Goal: Information Seeking & Learning: Check status

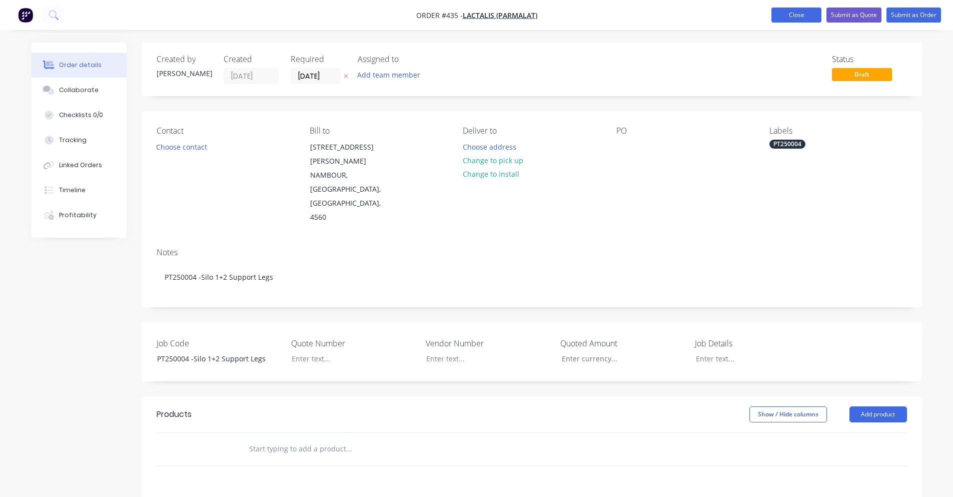
click at [802, 15] on button "Close" at bounding box center [796, 15] width 50 height 15
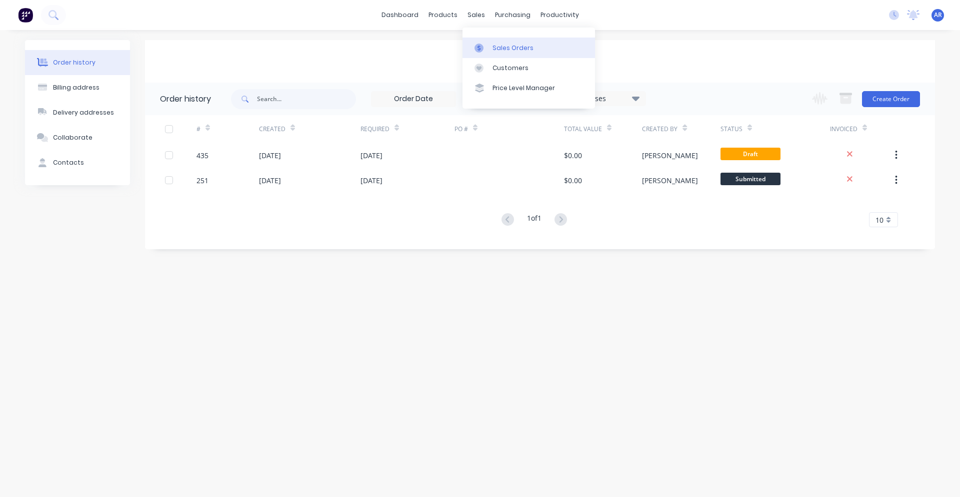
click at [499, 46] on div "Sales Orders" at bounding box center [513, 48] width 41 height 9
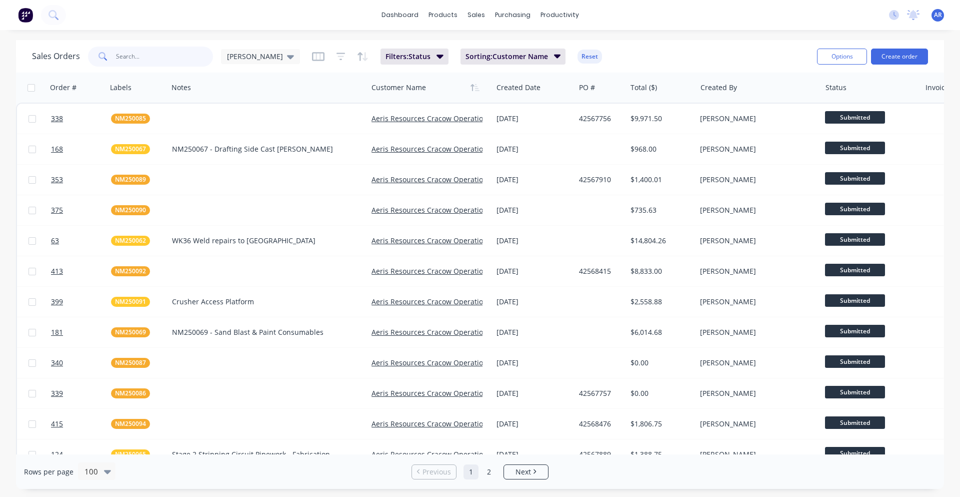
click at [159, 55] on input "text" at bounding box center [165, 57] width 98 height 20
type input "NES250178"
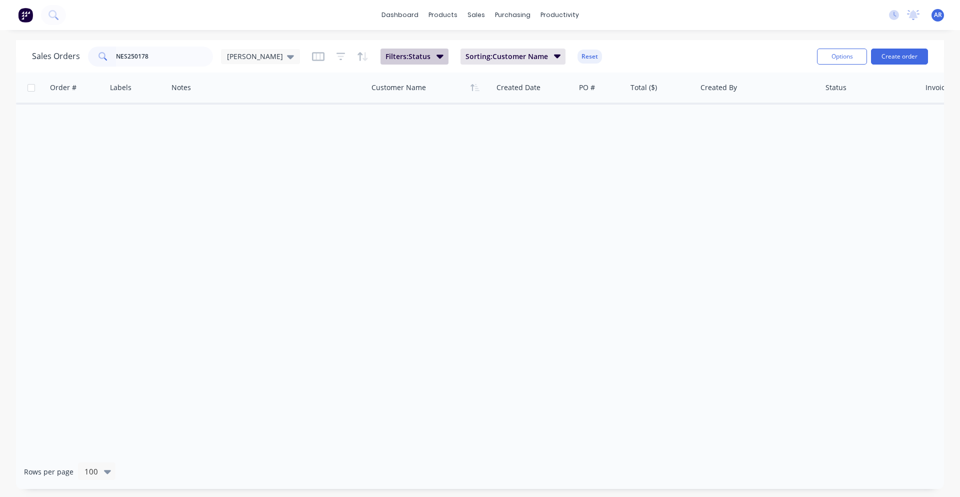
click at [407, 58] on button "Filters: Status" at bounding box center [415, 57] width 68 height 16
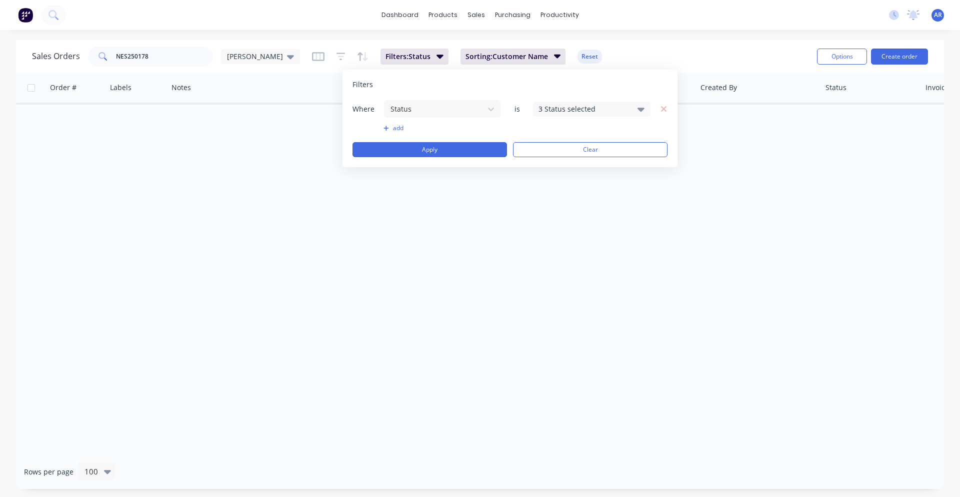
click at [553, 115] on div "3 Status selected" at bounding box center [592, 109] width 118 height 15
click at [560, 165] on button "All" at bounding box center [620, 164] width 175 height 20
click at [462, 144] on button "Apply" at bounding box center [430, 149] width 155 height 15
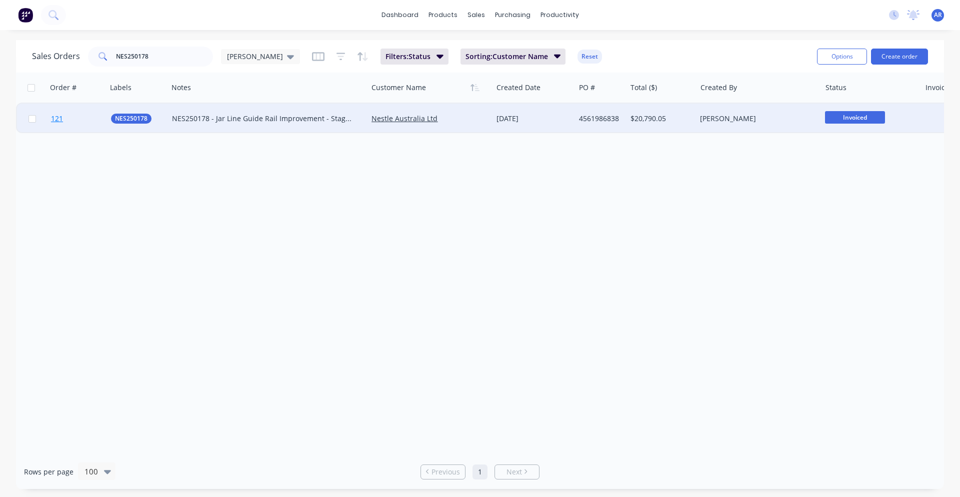
click at [83, 116] on link "121" at bounding box center [81, 119] width 60 height 30
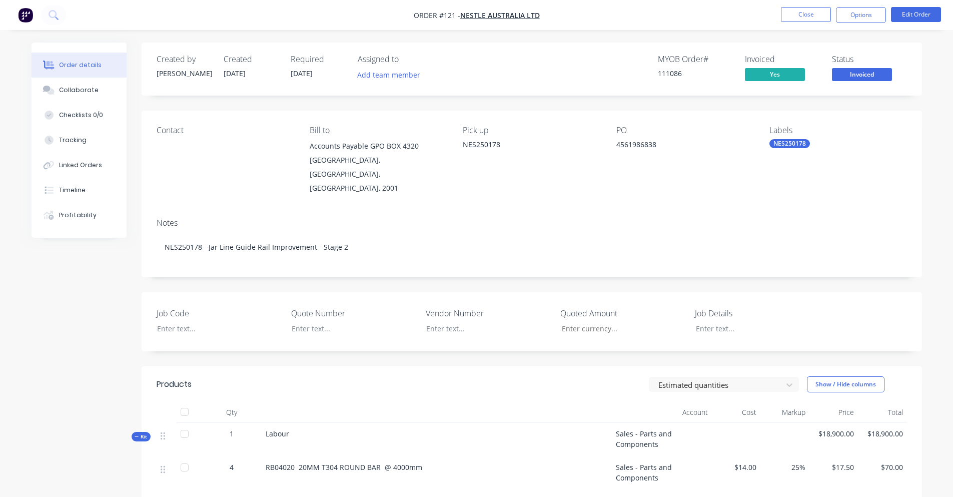
type input "$18,900.00"
click at [815, 17] on button "Close" at bounding box center [806, 14] width 50 height 15
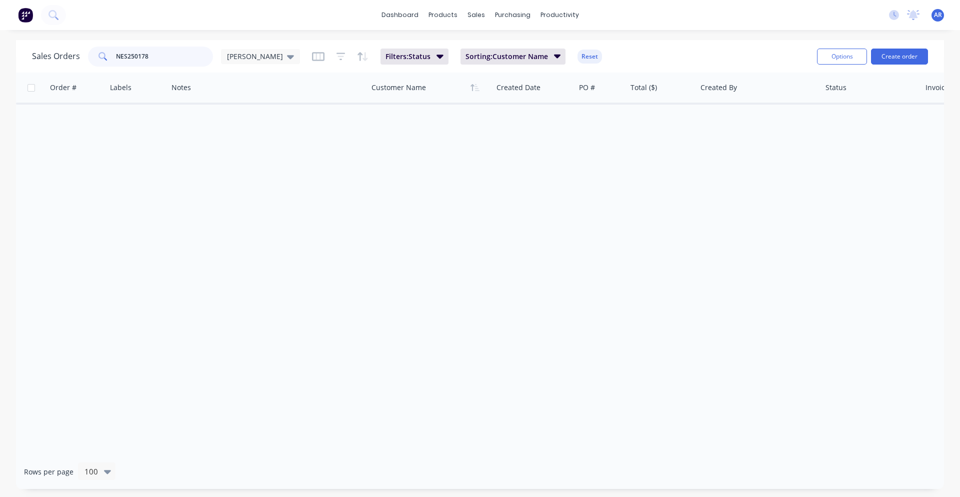
click at [157, 60] on input "NES250178" at bounding box center [165, 57] width 98 height 20
click at [137, 61] on input "NES250178" at bounding box center [165, 57] width 98 height 20
type input "NES250185"
click at [399, 63] on button "Filters: Status" at bounding box center [415, 57] width 68 height 16
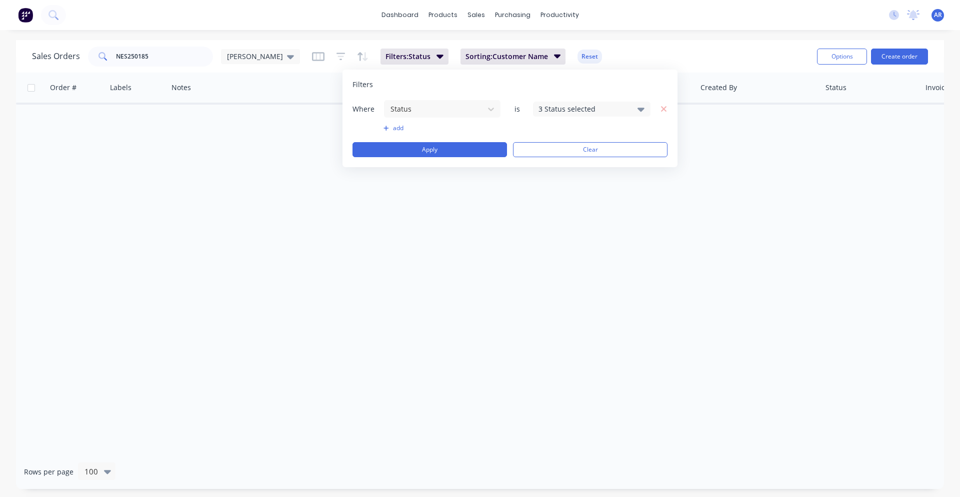
click at [571, 104] on div "3 Status selected" at bounding box center [584, 109] width 91 height 11
click at [573, 160] on div "All" at bounding box center [624, 164] width 120 height 11
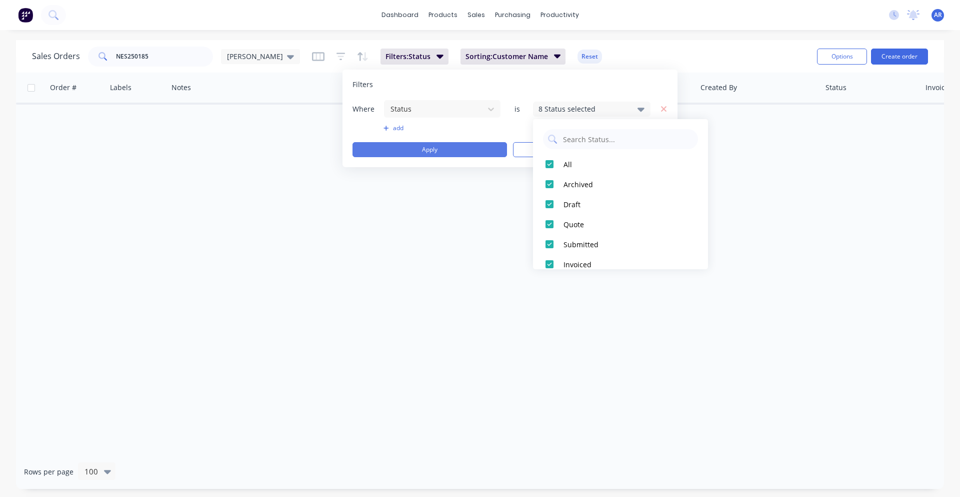
click at [465, 148] on button "Apply" at bounding box center [430, 149] width 155 height 15
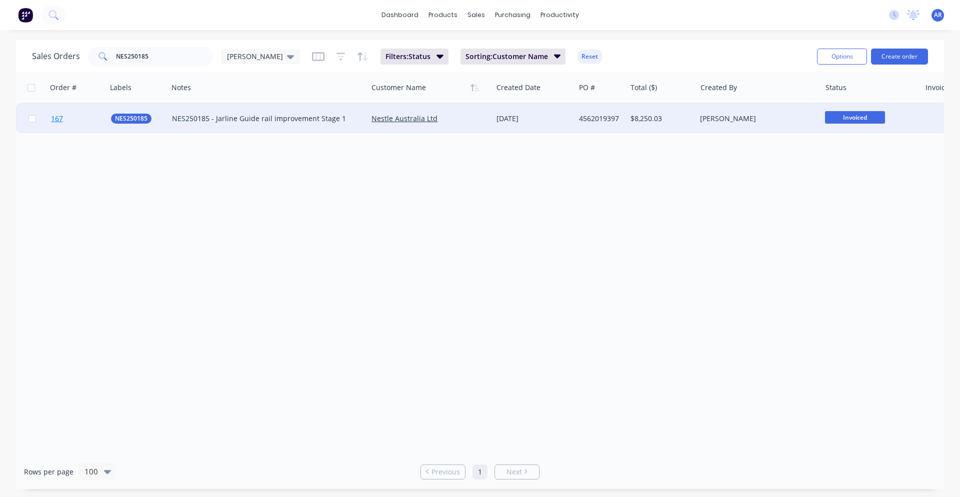
click at [83, 122] on link "167" at bounding box center [81, 119] width 60 height 30
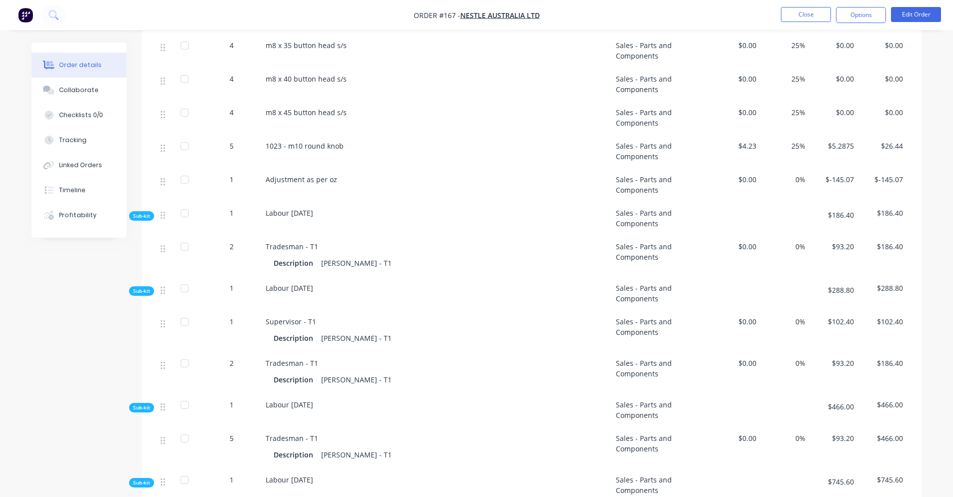
scroll to position [1347, 0]
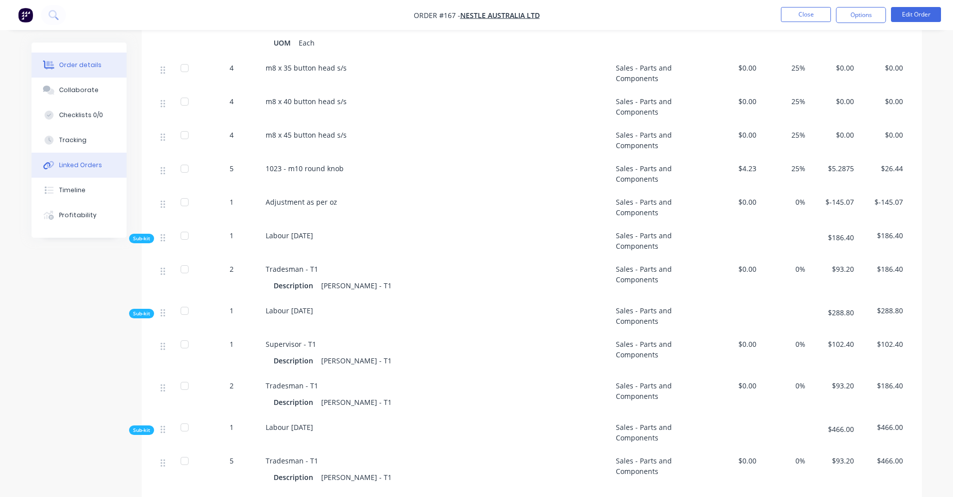
click at [72, 167] on div "Linked Orders" at bounding box center [80, 165] width 43 height 9
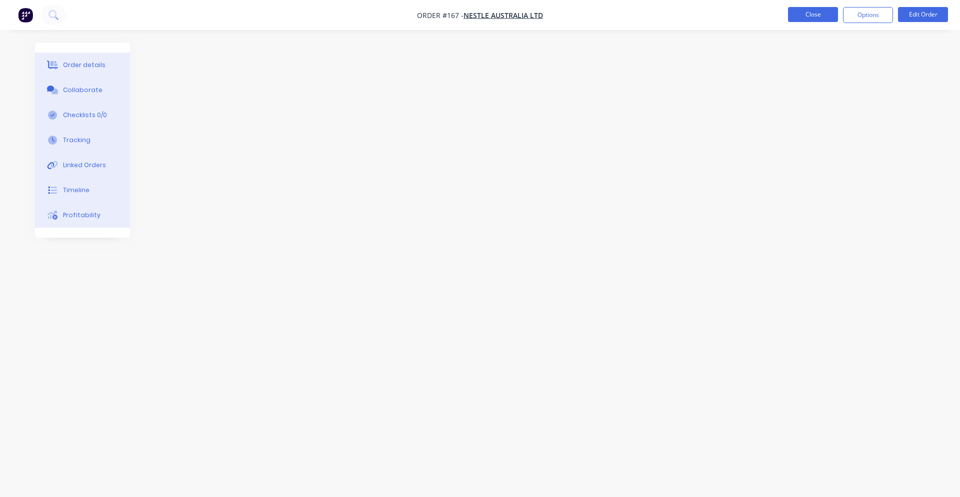
click at [837, 16] on button "Close" at bounding box center [813, 14] width 50 height 15
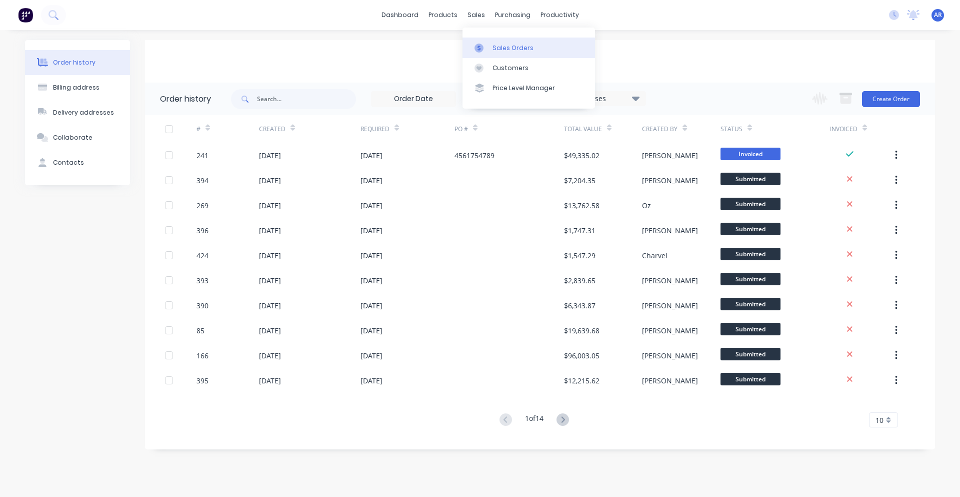
click at [491, 47] on link "Sales Orders" at bounding box center [529, 48] width 133 height 20
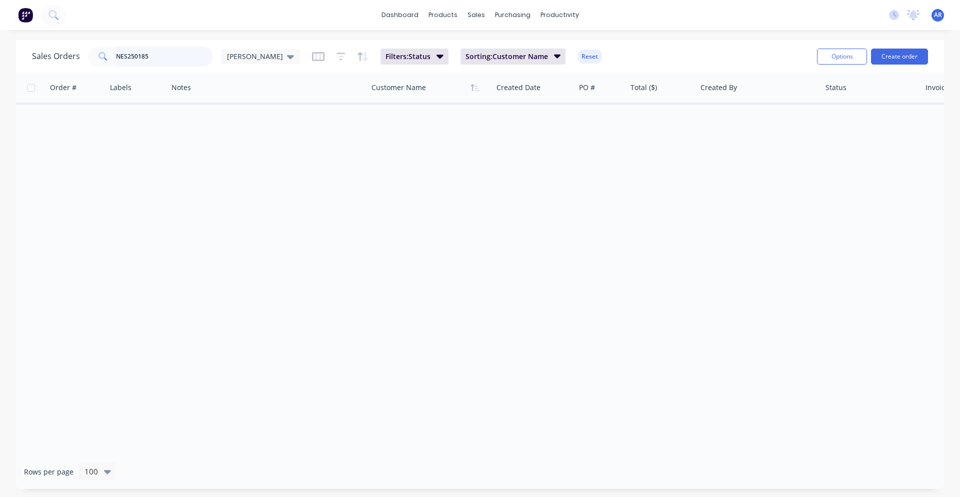
click at [152, 56] on input "NES250185" at bounding box center [165, 57] width 98 height 20
drag, startPoint x: 129, startPoint y: 64, endPoint x: 137, endPoint y: 63, distance: 7.6
click at [137, 63] on input "NES250185" at bounding box center [165, 57] width 98 height 20
type input "NES250178"
click at [393, 50] on button "Filters: Status" at bounding box center [415, 57] width 68 height 16
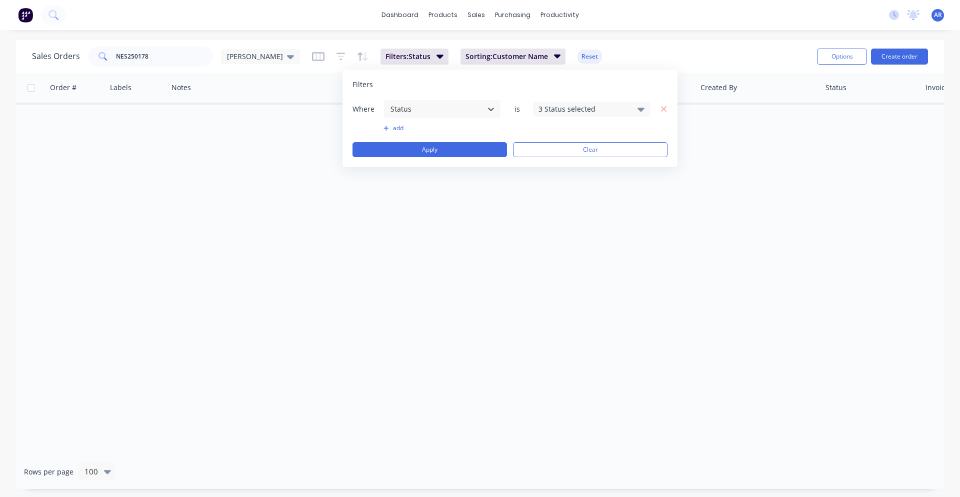
click at [556, 114] on div "3 Status selected" at bounding box center [584, 109] width 91 height 11
drag, startPoint x: 568, startPoint y: 163, endPoint x: 507, endPoint y: 164, distance: 61.0
click at [567, 164] on div "All" at bounding box center [624, 164] width 120 height 11
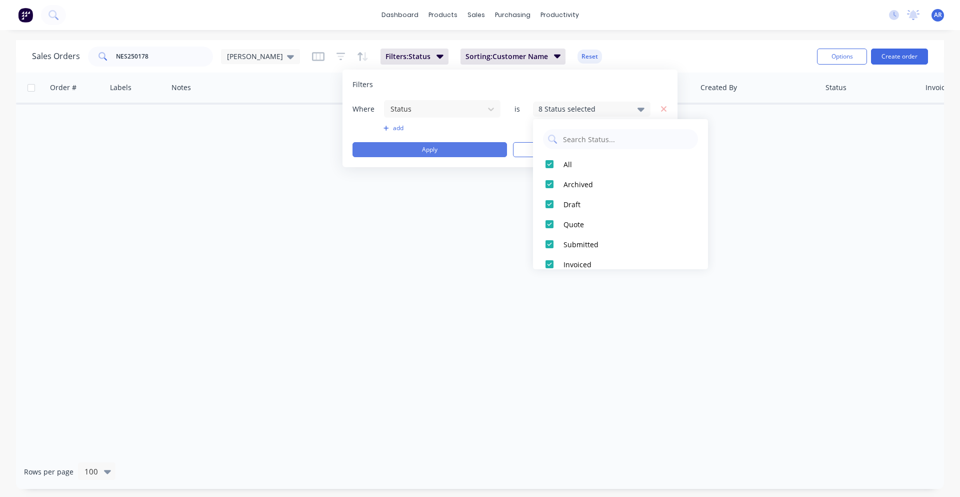
click at [473, 151] on button "Apply" at bounding box center [430, 149] width 155 height 15
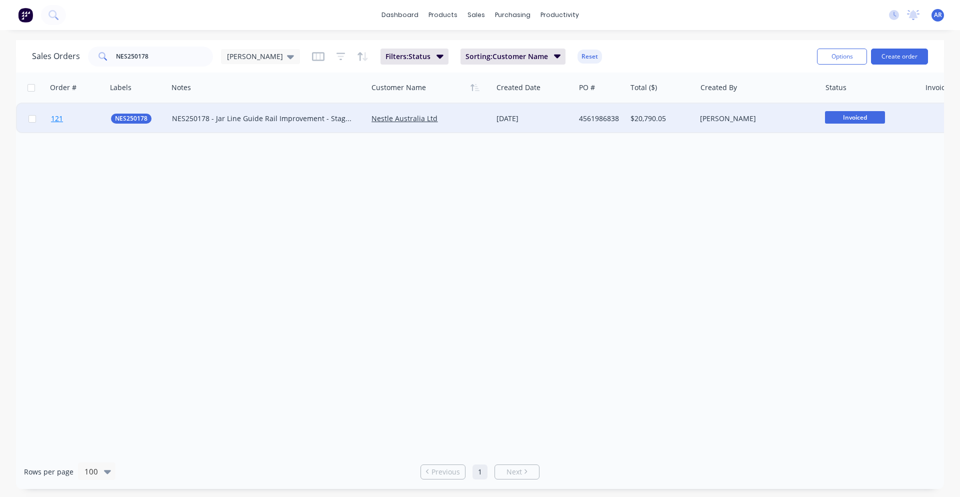
click at [82, 123] on link "121" at bounding box center [81, 119] width 60 height 30
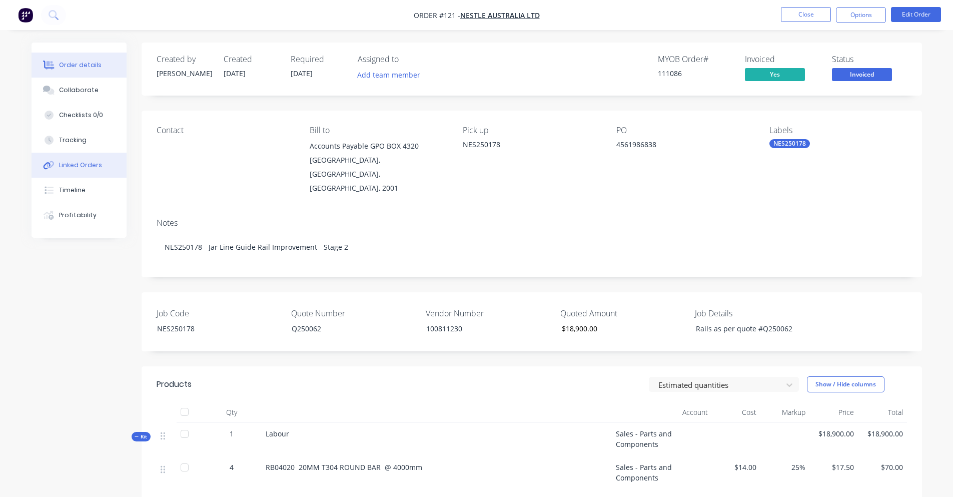
click at [74, 163] on div "Linked Orders" at bounding box center [80, 165] width 43 height 9
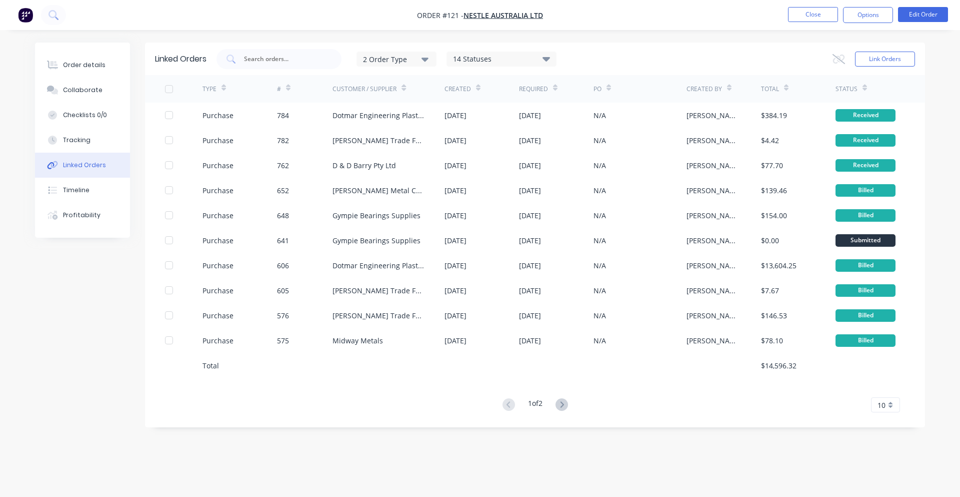
click at [522, 59] on div "14 Statuses" at bounding box center [501, 59] width 109 height 11
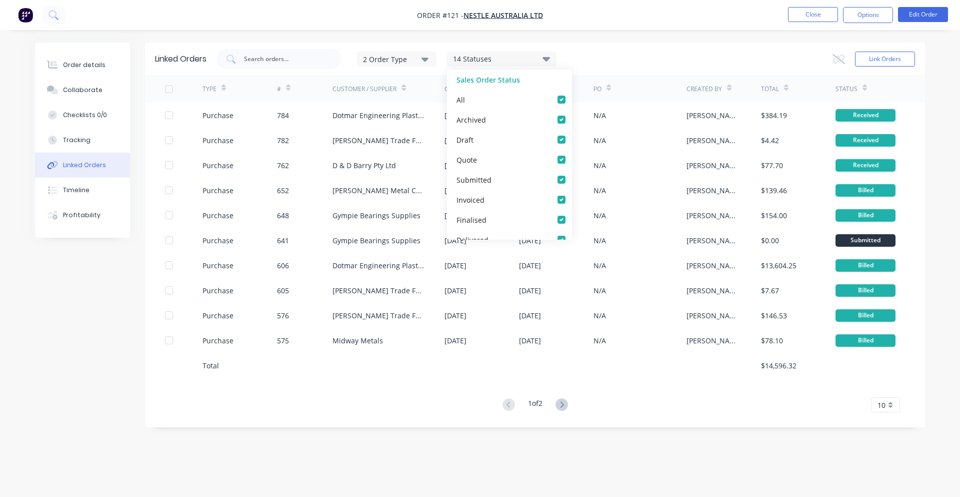
click at [522, 59] on div "14 Statuses" at bounding box center [501, 59] width 109 height 11
click at [590, 53] on div "2 Order Type 14 Statuses Sales Order Status All Archived Draft Quote Submitted …" at bounding box center [566, 59] width 699 height 20
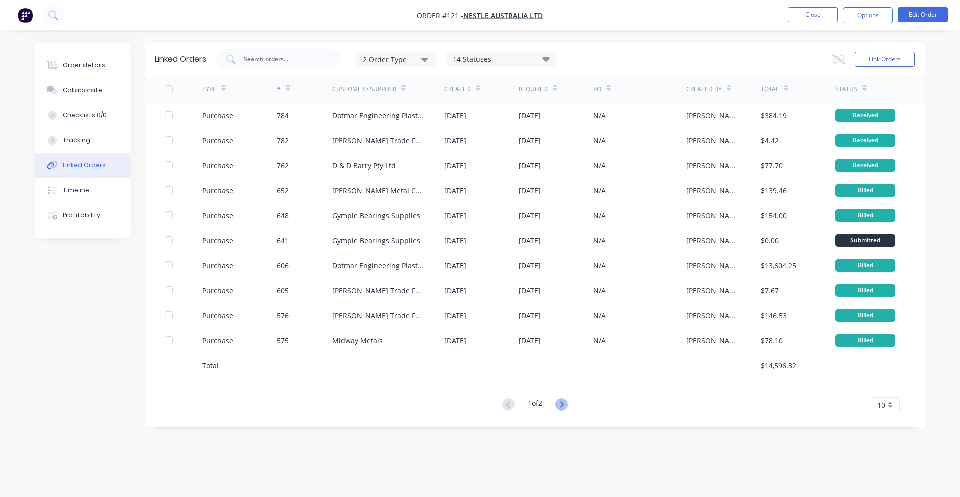
click at [564, 404] on icon at bounding box center [562, 404] width 13 height 13
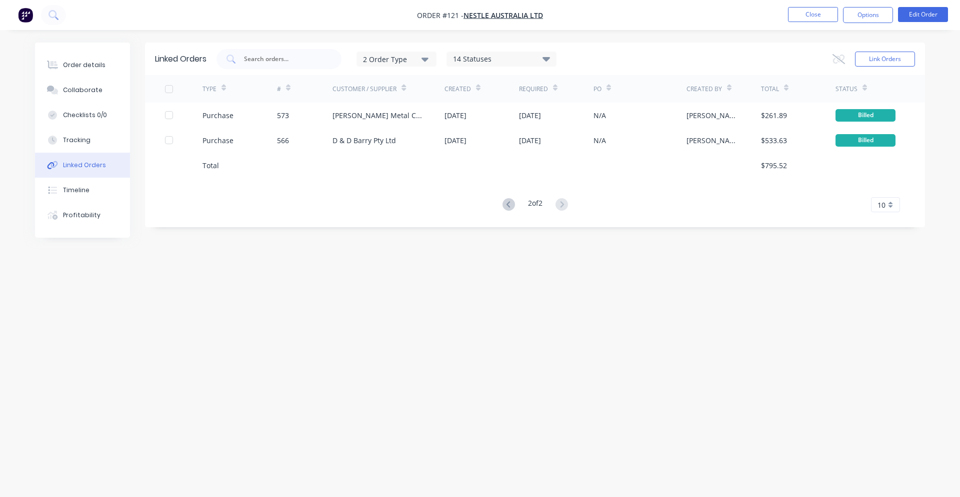
click at [891, 206] on div "10" at bounding box center [885, 204] width 29 height 15
click at [883, 327] on div "35" at bounding box center [886, 329] width 28 height 18
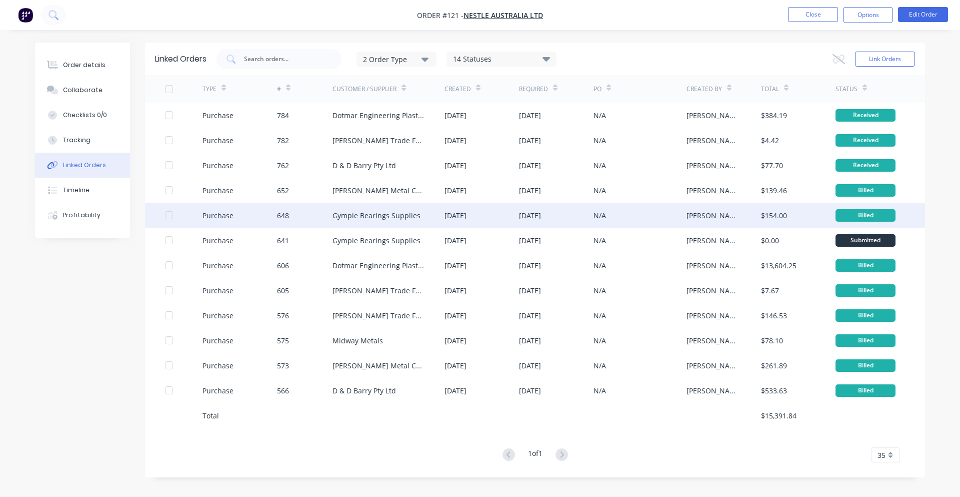
click at [261, 220] on div "Purchase" at bounding box center [240, 215] width 75 height 25
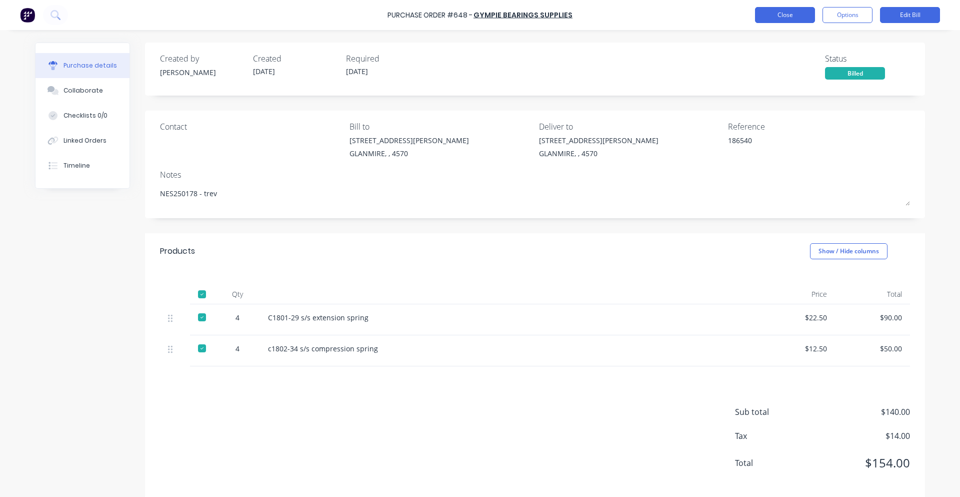
click at [779, 19] on button "Close" at bounding box center [785, 15] width 60 height 16
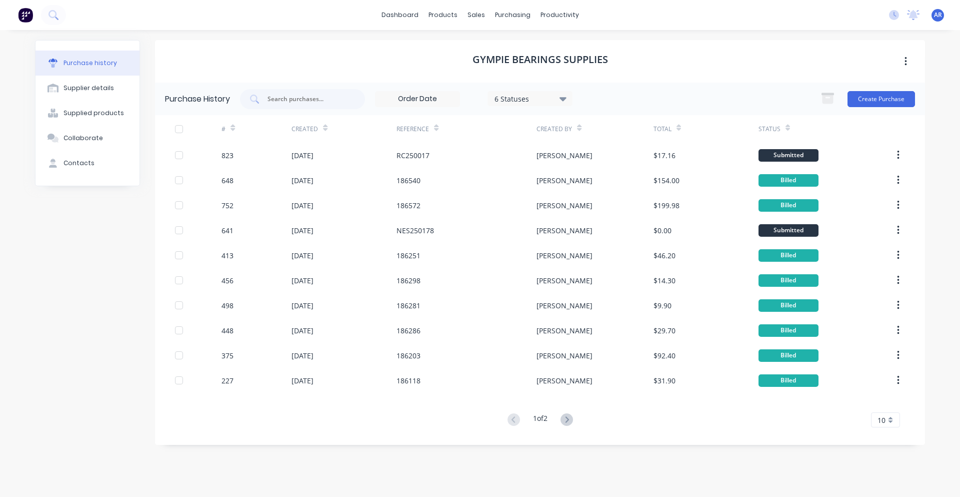
click at [893, 417] on div "10" at bounding box center [885, 419] width 29 height 15
click at [890, 409] on div "35" at bounding box center [886, 403] width 28 height 18
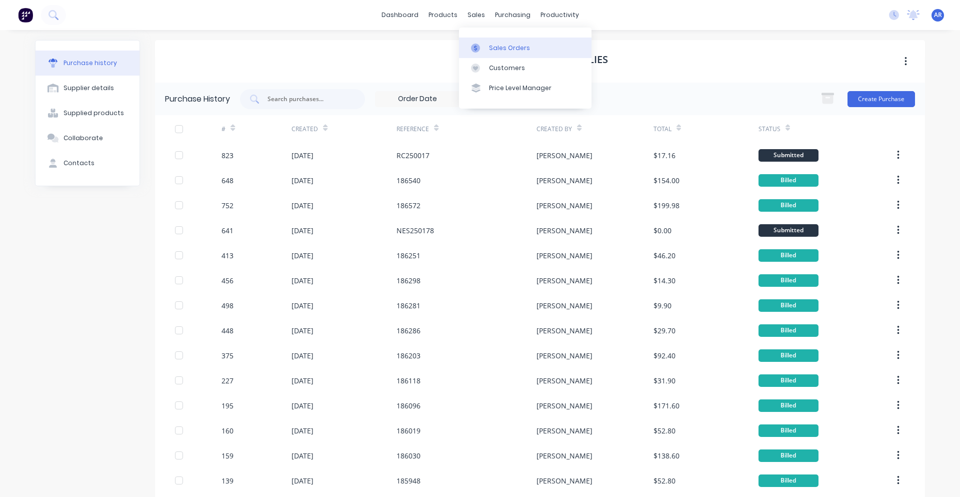
click at [506, 50] on div "Sales Orders" at bounding box center [509, 48] width 41 height 9
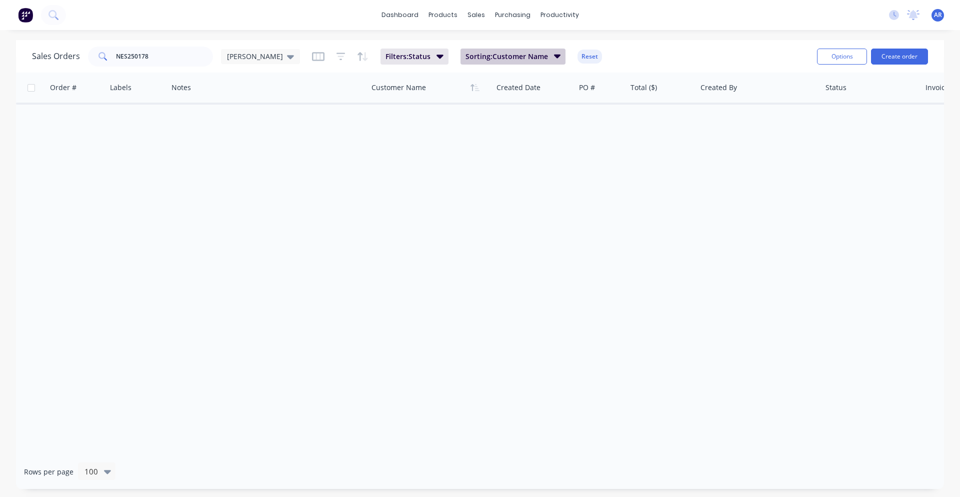
click at [469, 56] on span "Sorting: Customer Name" at bounding box center [507, 57] width 83 height 10
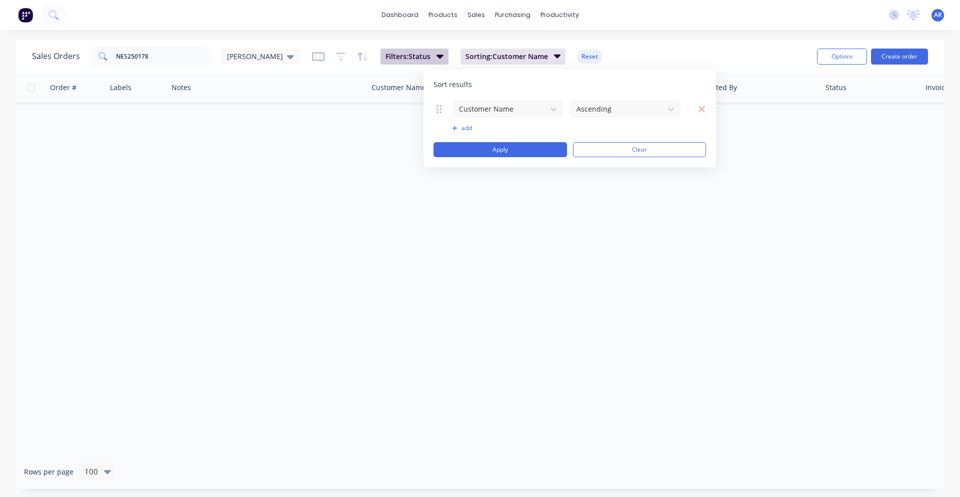
click at [392, 57] on span "Filters: Status" at bounding box center [408, 57] width 45 height 10
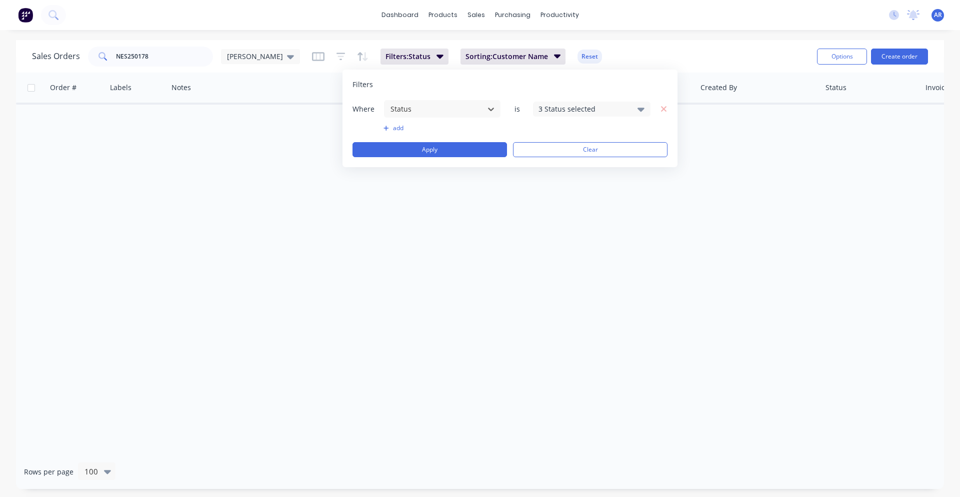
click at [563, 112] on div "3 Status selected" at bounding box center [584, 109] width 91 height 11
click at [564, 165] on div "All" at bounding box center [624, 164] width 120 height 11
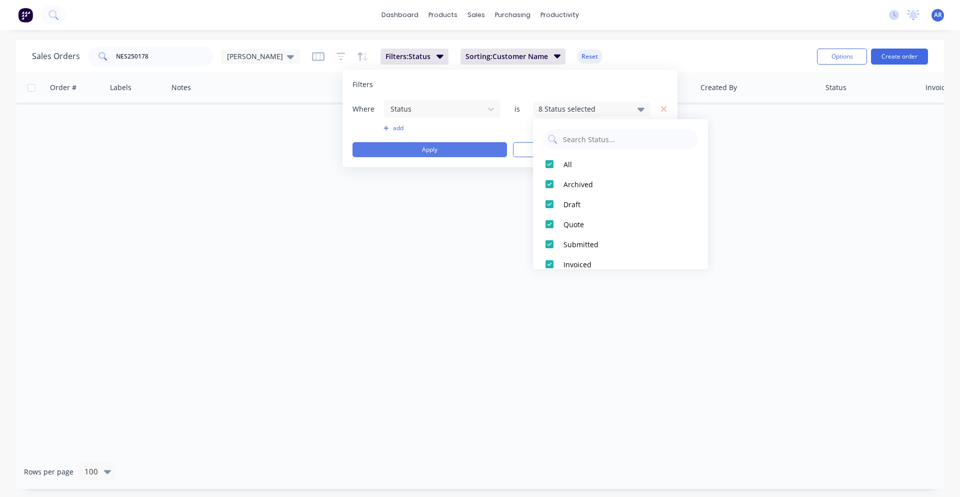
click at [468, 147] on button "Apply" at bounding box center [430, 149] width 155 height 15
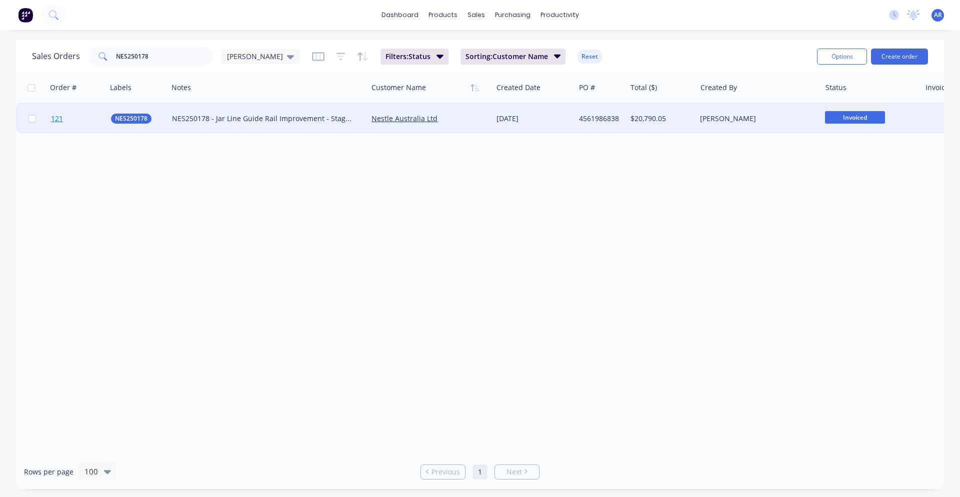
click at [91, 121] on link "121" at bounding box center [81, 119] width 60 height 30
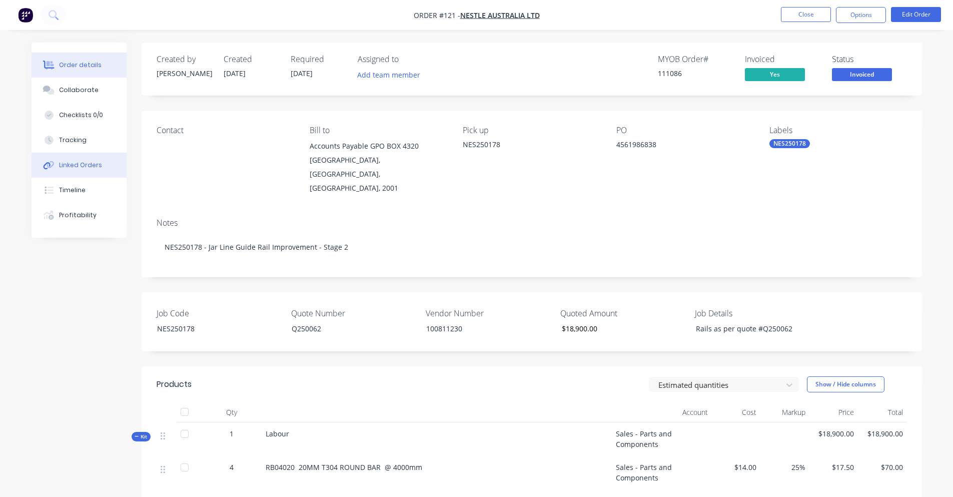
click at [82, 164] on div "Linked Orders" at bounding box center [80, 165] width 43 height 9
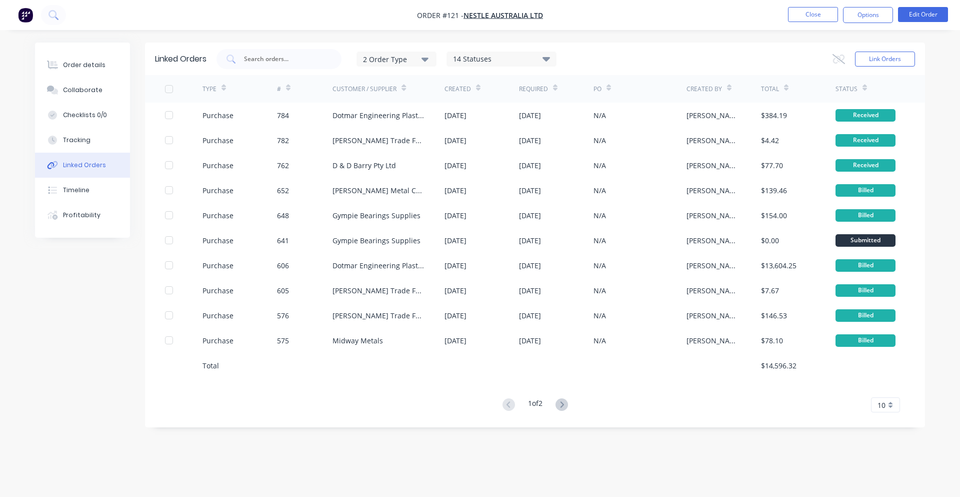
click at [876, 403] on div "10" at bounding box center [885, 404] width 29 height 15
click at [889, 386] on div "35" at bounding box center [886, 388] width 28 height 18
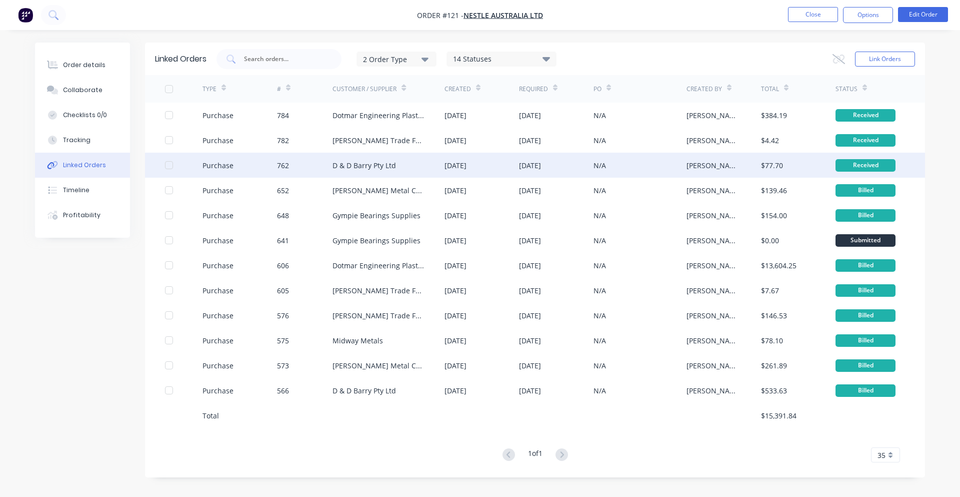
click at [358, 166] on div "D & D Barry Pty Ltd" at bounding box center [365, 165] width 64 height 11
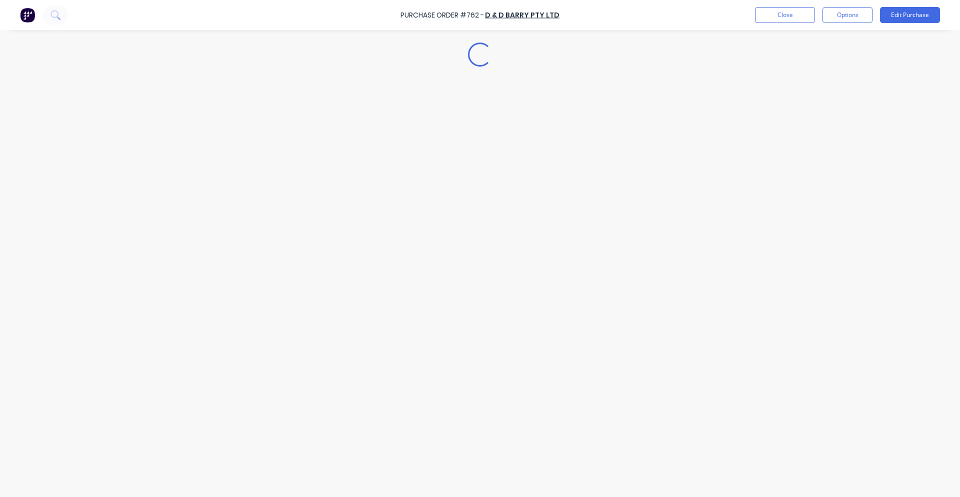
type textarea "x"
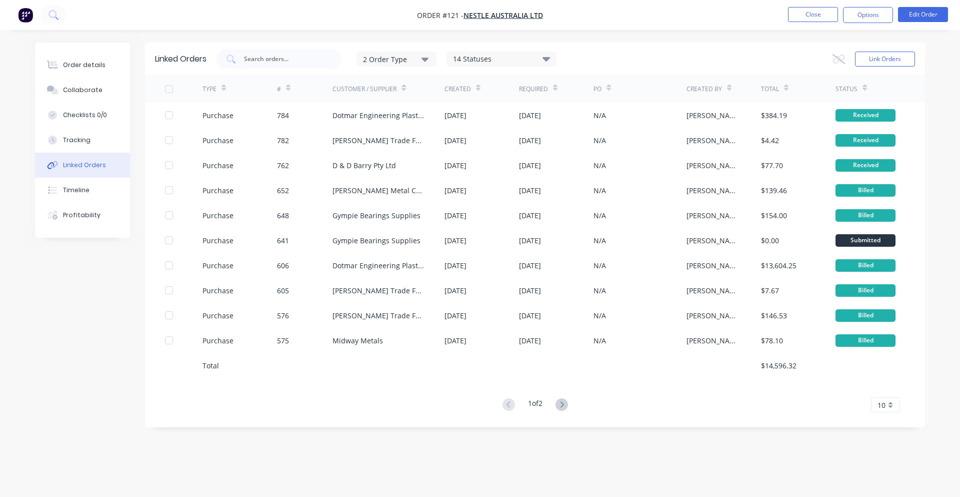
click at [887, 409] on div "10" at bounding box center [885, 404] width 29 height 15
click at [885, 389] on div "35" at bounding box center [886, 388] width 28 height 18
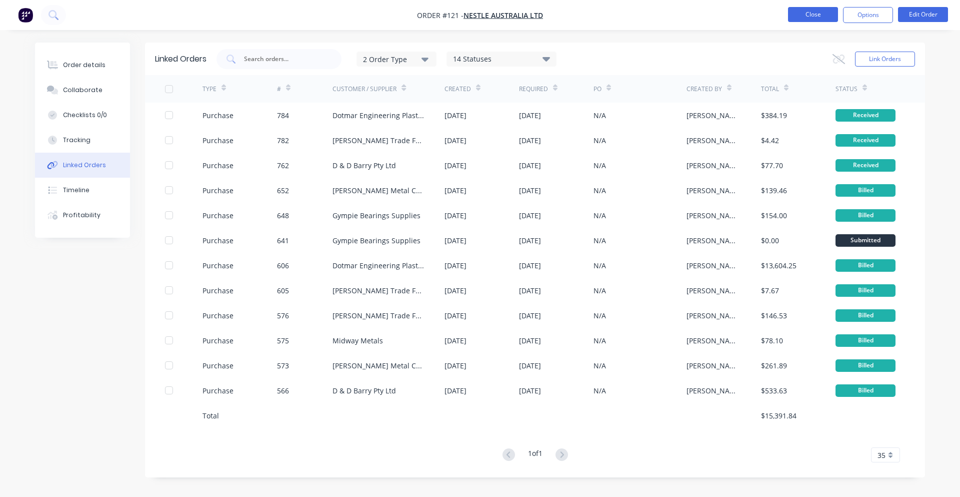
click at [815, 16] on button "Close" at bounding box center [813, 14] width 50 height 15
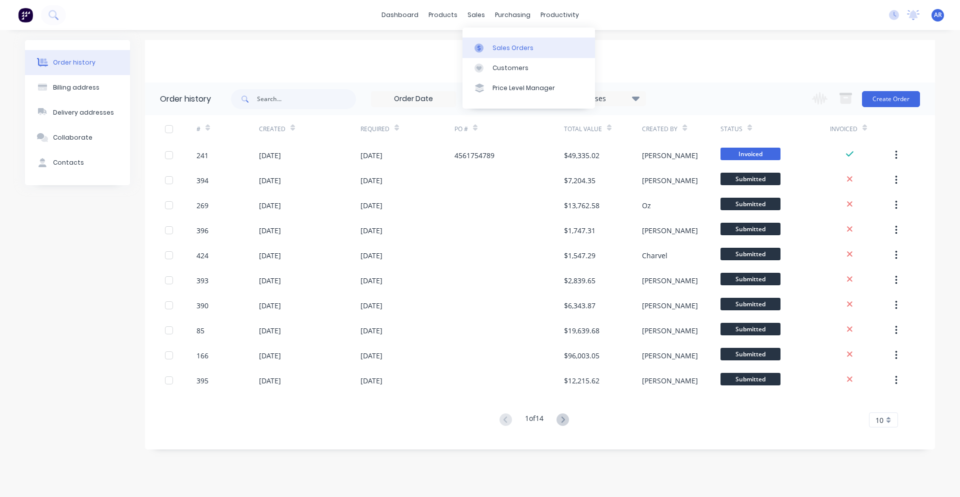
click at [493, 47] on div "Sales Orders" at bounding box center [513, 48] width 41 height 9
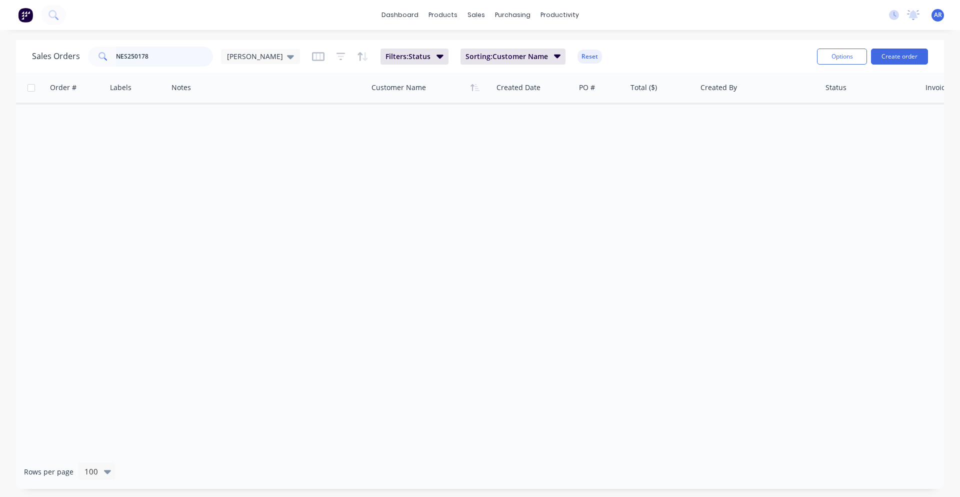
click at [170, 59] on input "NES250178" at bounding box center [165, 57] width 98 height 20
drag, startPoint x: 166, startPoint y: 59, endPoint x: 135, endPoint y: 56, distance: 31.1
click at [135, 56] on input "NES250178" at bounding box center [165, 57] width 98 height 20
type input "NES250132"
click at [396, 53] on button "Filters: Status" at bounding box center [415, 57] width 68 height 16
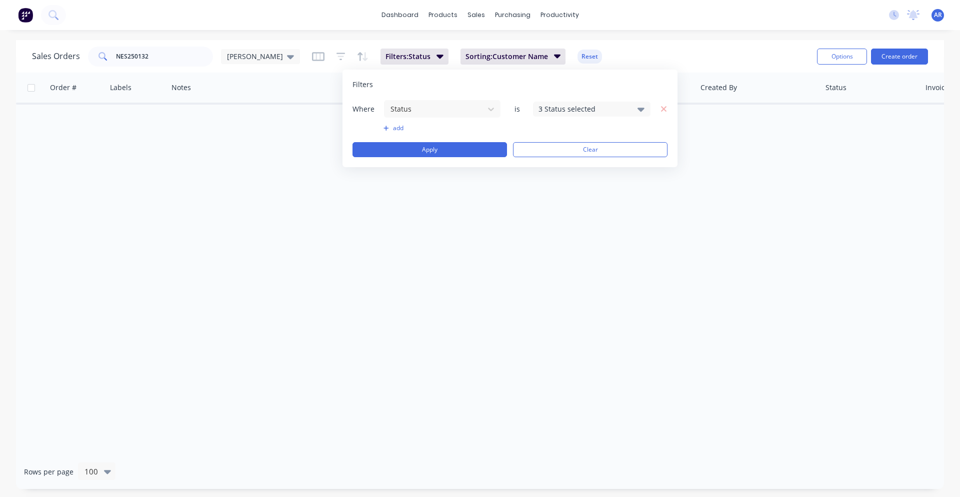
click at [566, 108] on div "3 Status selected" at bounding box center [584, 109] width 91 height 11
click at [573, 163] on div "All" at bounding box center [624, 164] width 120 height 11
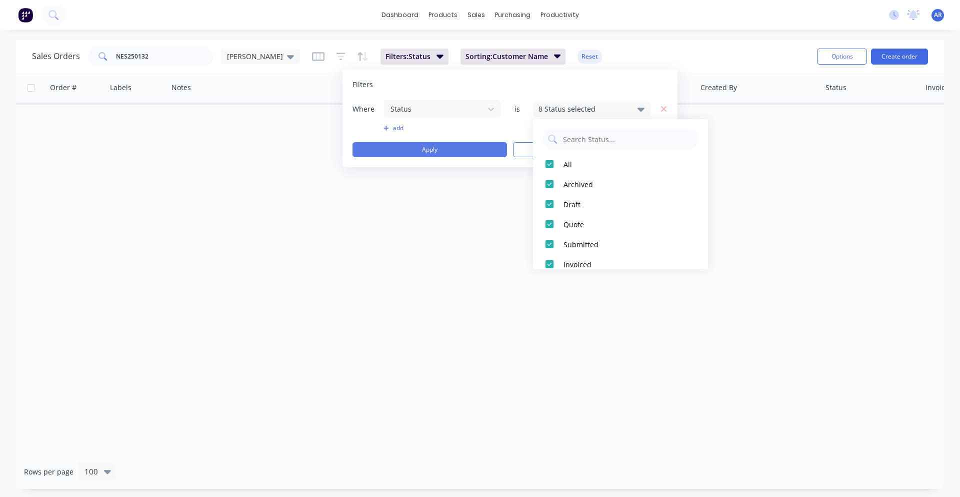
click at [482, 152] on button "Apply" at bounding box center [430, 149] width 155 height 15
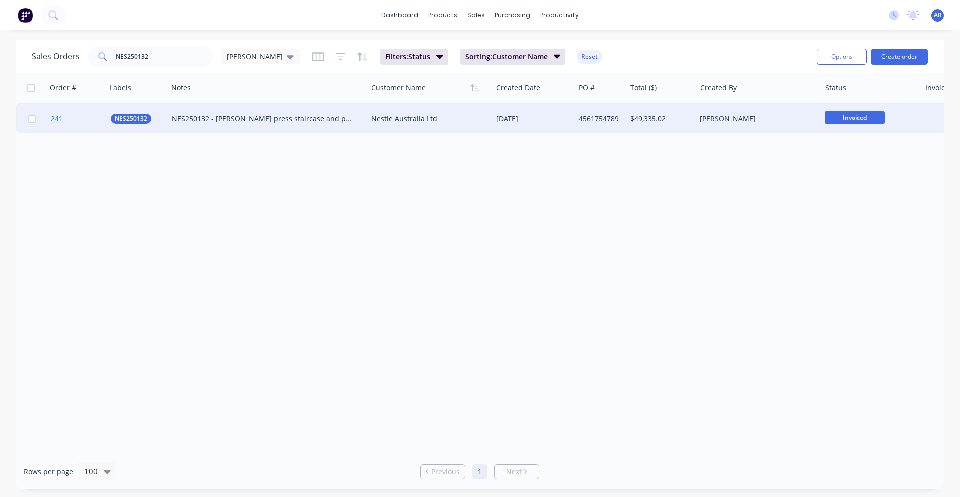
click at [93, 115] on link "241" at bounding box center [81, 119] width 60 height 30
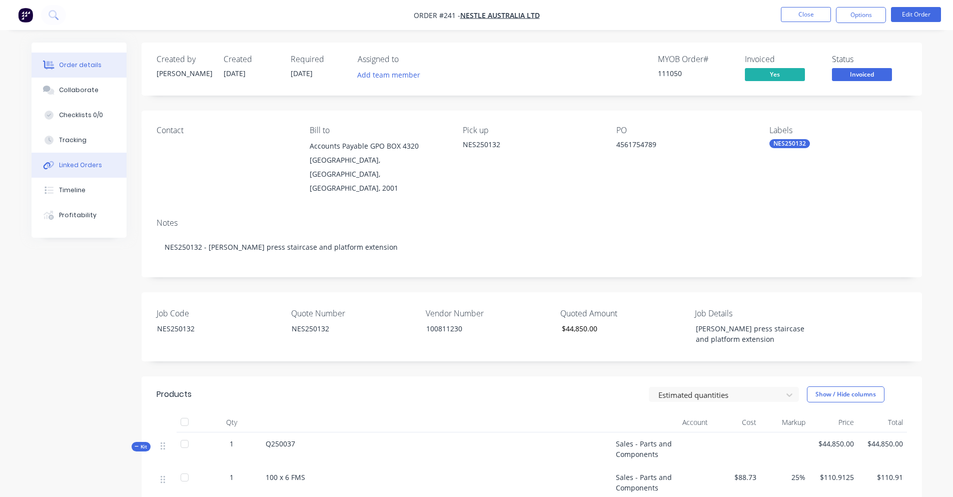
click at [70, 162] on div "Linked Orders" at bounding box center [80, 165] width 43 height 9
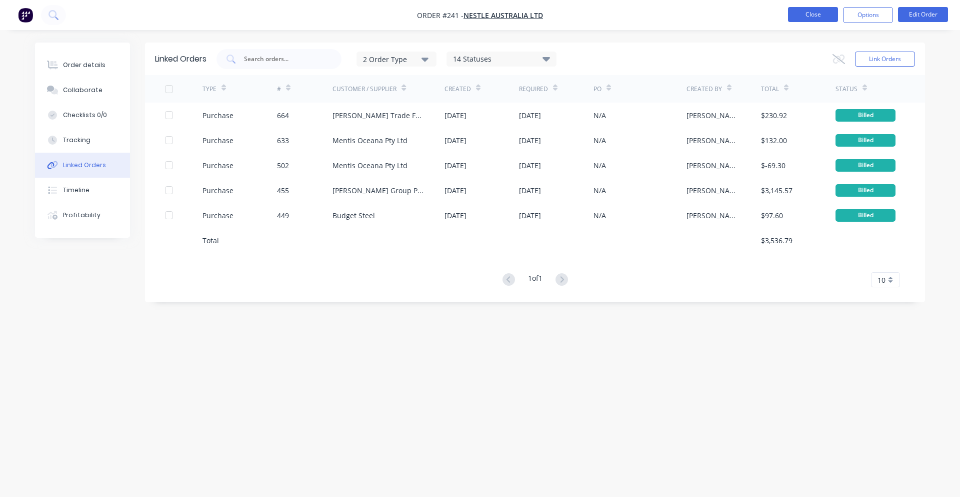
click at [795, 19] on button "Close" at bounding box center [813, 14] width 50 height 15
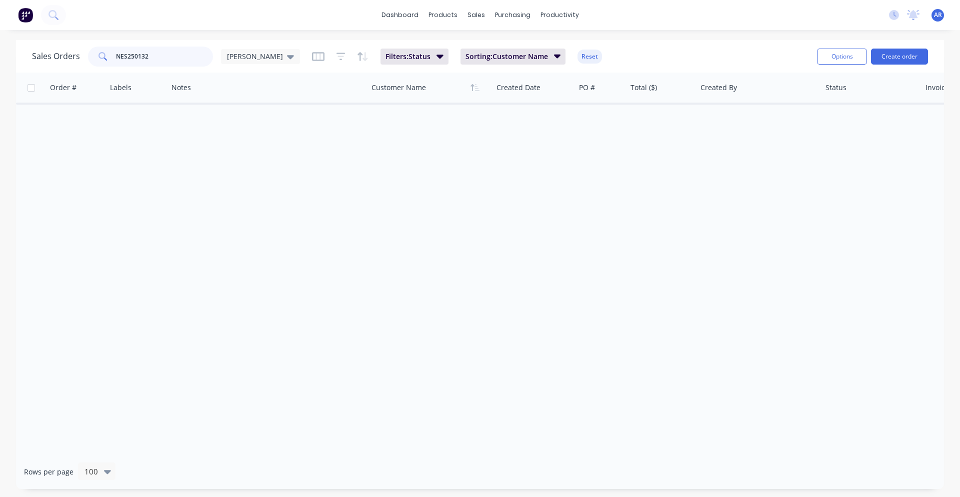
click at [103, 59] on div "NES250132" at bounding box center [150, 57] width 125 height 20
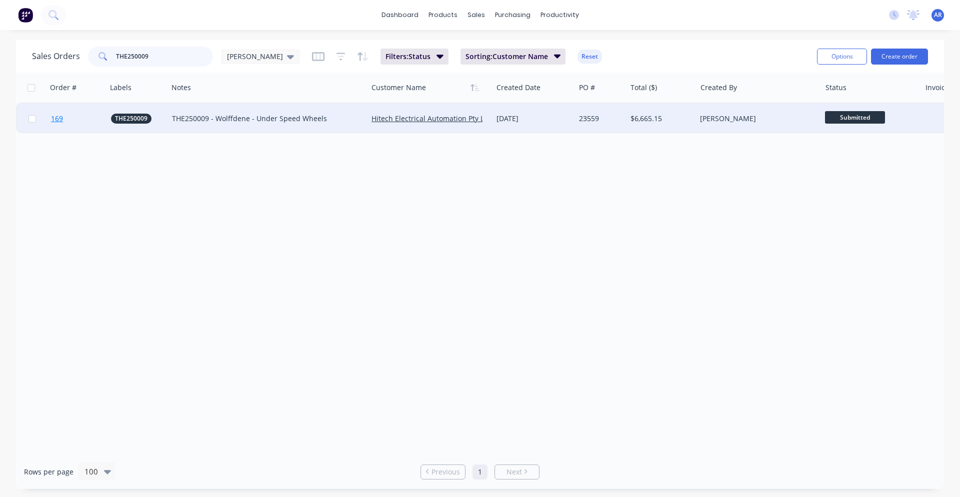
type input "THE250009"
click at [72, 115] on link "169" at bounding box center [81, 119] width 60 height 30
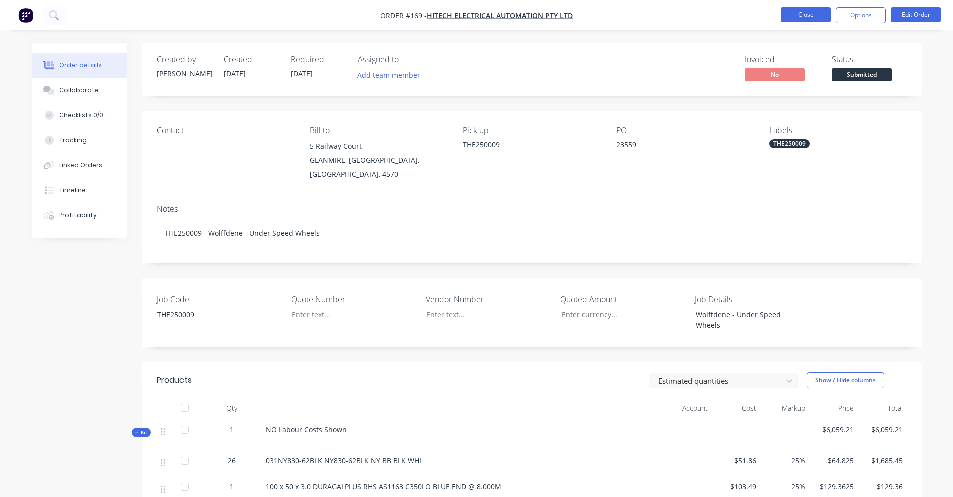
click at [804, 17] on button "Close" at bounding box center [806, 14] width 50 height 15
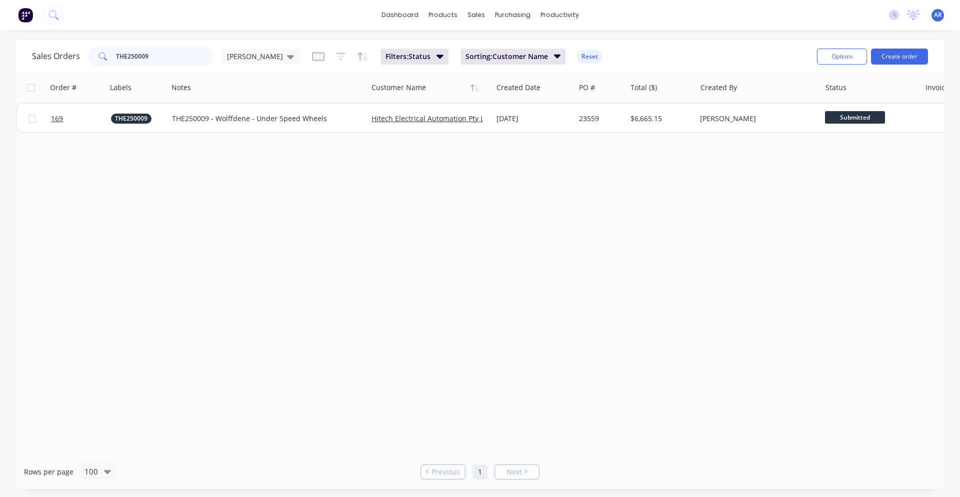
drag, startPoint x: 157, startPoint y: 55, endPoint x: 115, endPoint y: 60, distance: 42.4
click at [116, 60] on input "THE250009" at bounding box center [165, 57] width 98 height 20
type input "K"
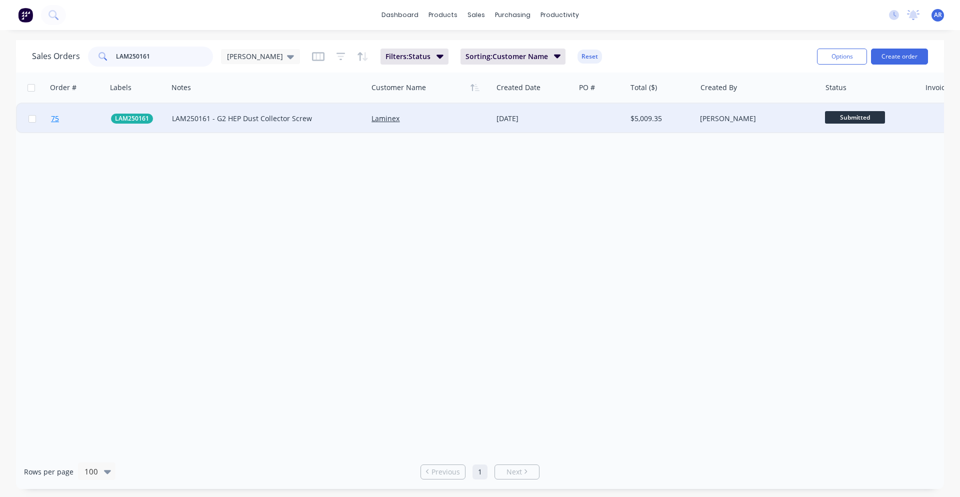
type input "LAM250161"
click at [92, 126] on link "75" at bounding box center [81, 119] width 60 height 30
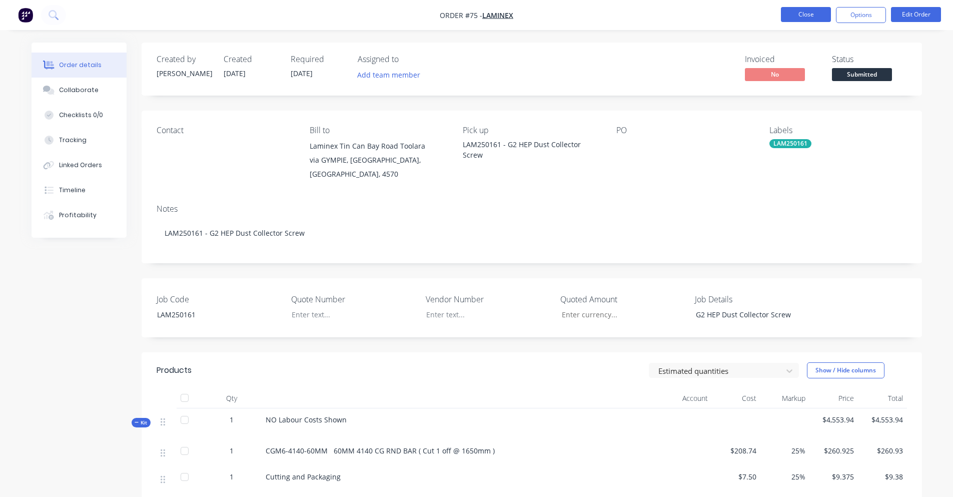
click at [814, 11] on button "Close" at bounding box center [806, 14] width 50 height 15
